Goal: Information Seeking & Learning: Find specific page/section

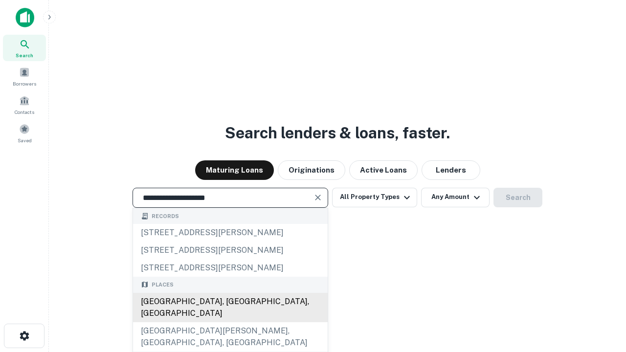
click at [230, 322] on div "[GEOGRAPHIC_DATA], [GEOGRAPHIC_DATA], [GEOGRAPHIC_DATA]" at bounding box center [230, 307] width 195 height 29
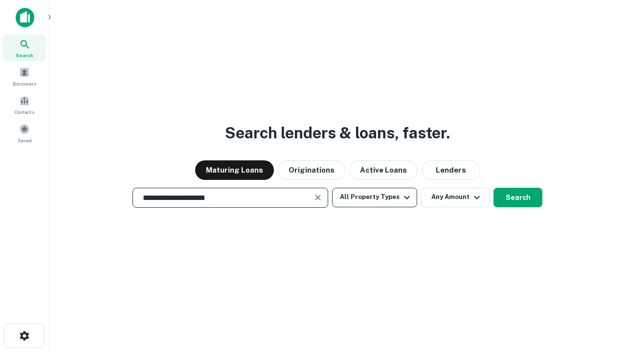
type input "**********"
click at [374, 197] on button "All Property Types" at bounding box center [374, 198] width 85 height 20
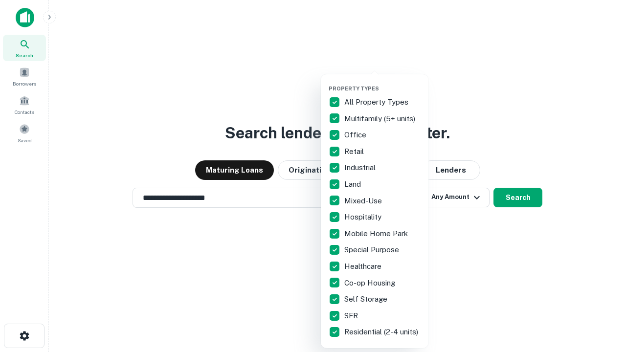
click at [382, 82] on button "button" at bounding box center [383, 82] width 108 height 0
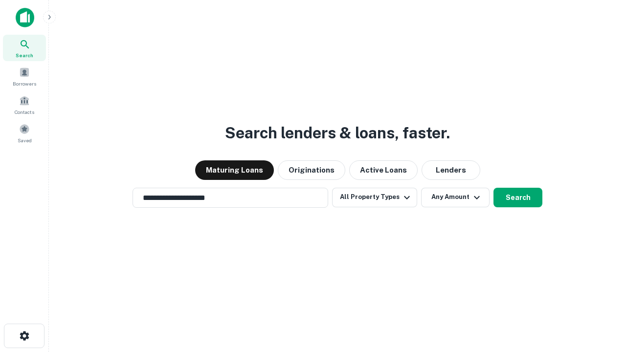
scroll to position [15, 0]
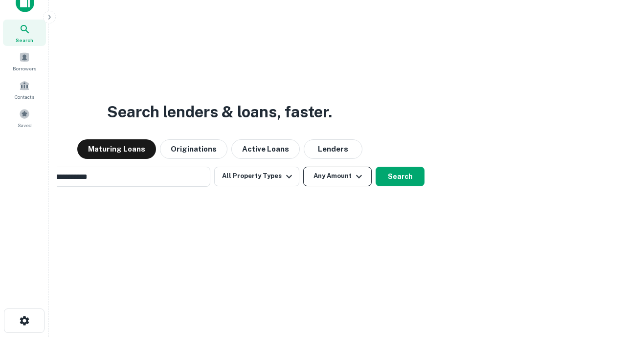
click at [303, 167] on button "Any Amount" at bounding box center [337, 177] width 68 height 20
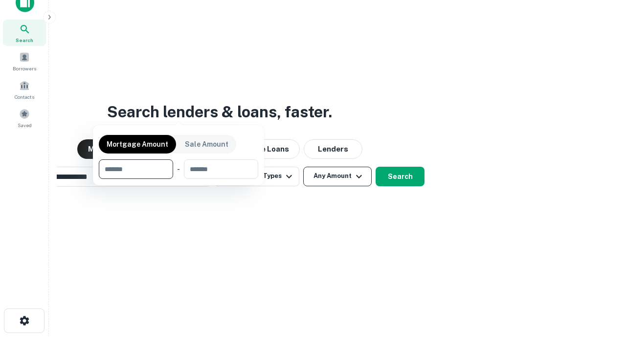
scroll to position [16, 0]
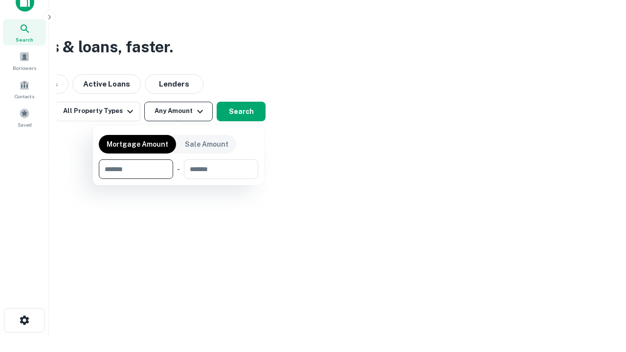
type input "*******"
click at [178, 179] on button "button" at bounding box center [178, 179] width 159 height 0
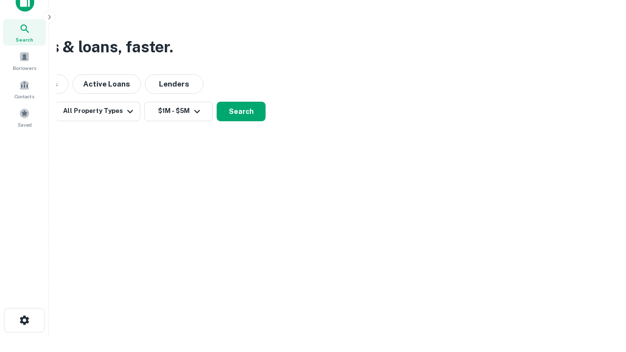
scroll to position [15, 0]
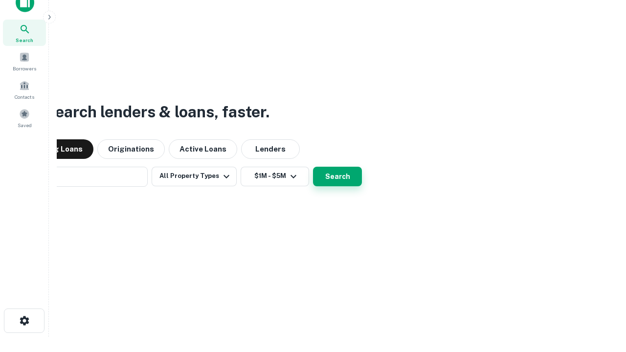
click at [313, 167] on button "Search" at bounding box center [337, 177] width 49 height 20
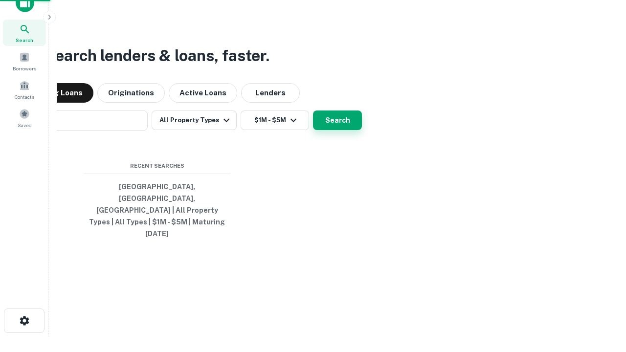
scroll to position [16, 0]
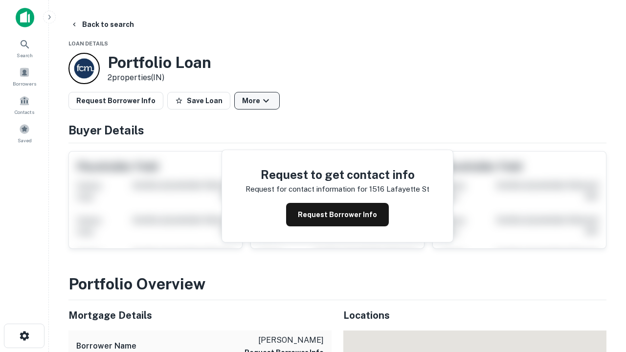
click at [257, 101] on button "More" at bounding box center [256, 101] width 45 height 18
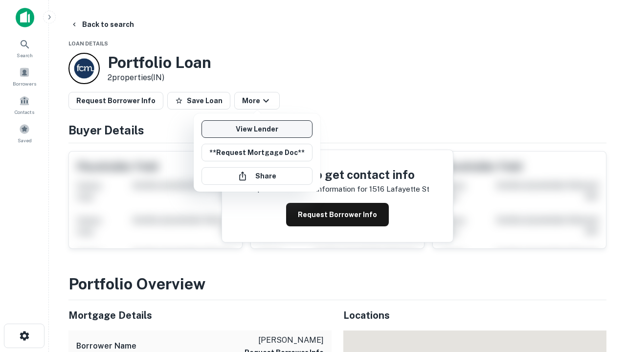
click at [257, 129] on link "View Lender" at bounding box center [256, 129] width 111 height 18
